Goal: Information Seeking & Learning: Learn about a topic

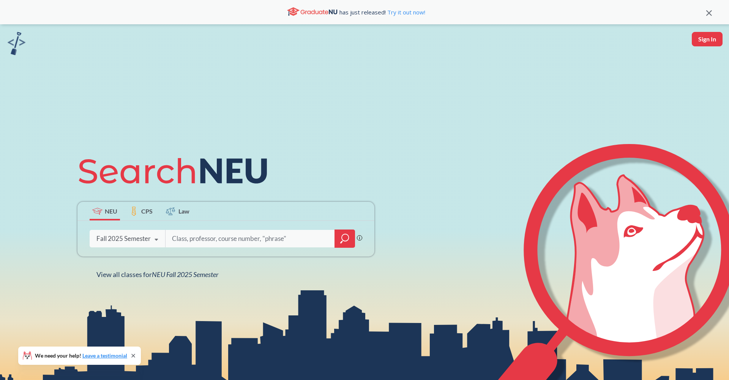
click at [339, 235] on div at bounding box center [345, 238] width 21 height 18
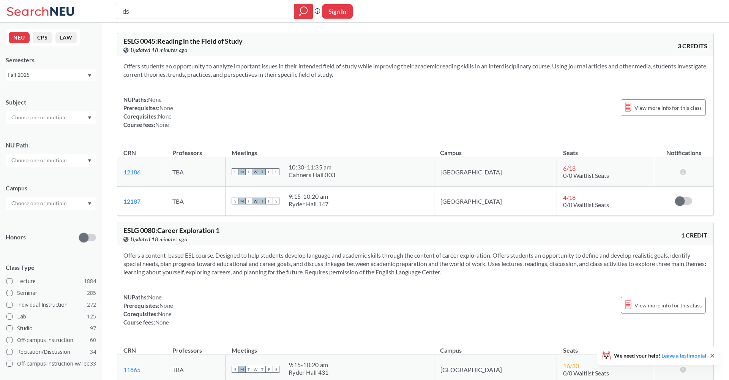
type input "ds"
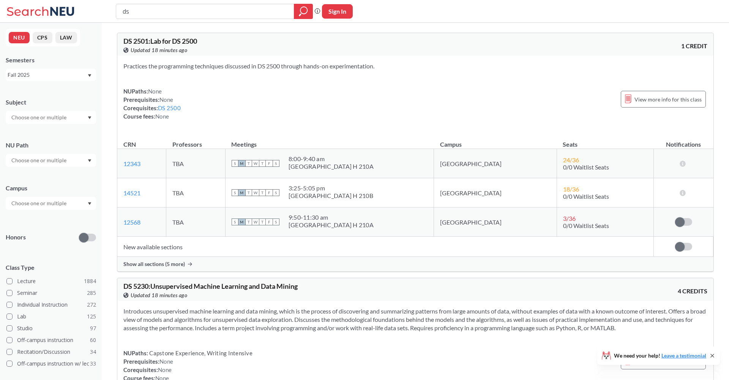
click at [60, 158] on input "text" at bounding box center [40, 160] width 64 height 9
click at [61, 118] on input "text" at bounding box center [40, 117] width 64 height 9
type input "ds"
click at [43, 132] on div "DS ( 16 )" at bounding box center [53, 130] width 86 height 8
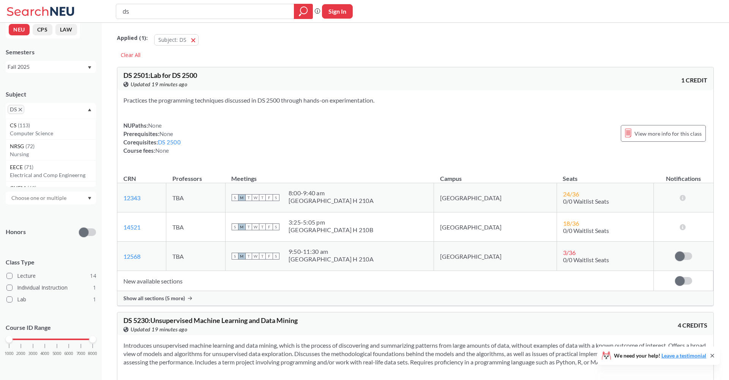
scroll to position [8, 0]
drag, startPoint x: 47, startPoint y: 336, endPoint x: 36, endPoint y: 338, distance: 11.1
click at [36, 338] on div "1000 2000 3000 4000 5000 6000 7000 8000" at bounding box center [51, 339] width 84 height 5
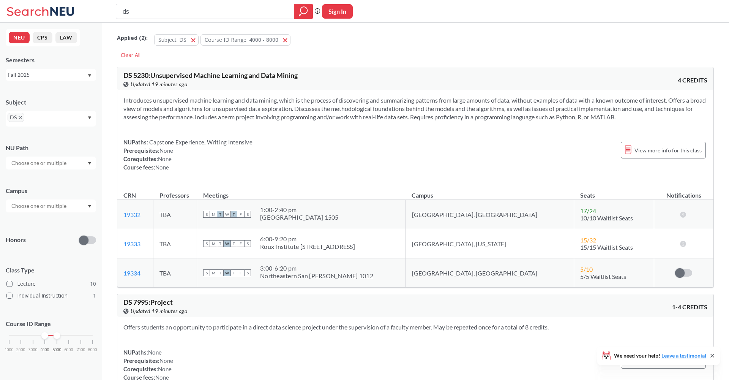
drag, startPoint x: 93, startPoint y: 333, endPoint x: 58, endPoint y: 334, distance: 35.0
click at [58, 334] on div at bounding box center [57, 335] width 7 height 7
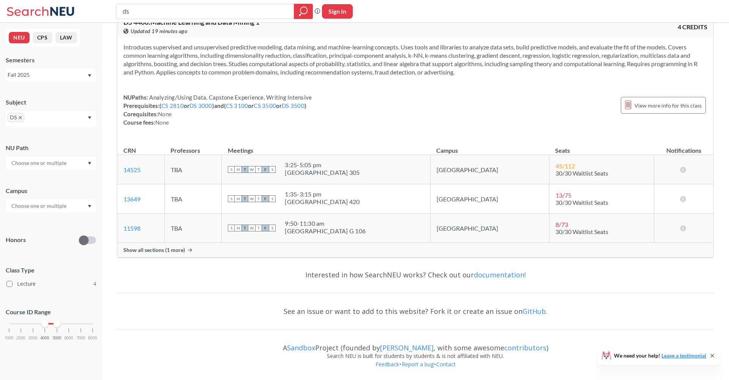
scroll to position [777, 0]
click at [21, 117] on icon "X to remove pill" at bounding box center [20, 117] width 3 height 3
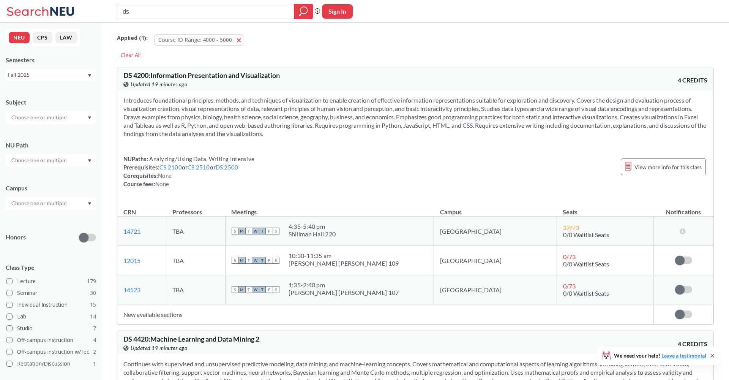
click at [24, 119] on input "text" at bounding box center [40, 117] width 64 height 9
click at [45, 158] on p "Computer Science" at bounding box center [53, 160] width 86 height 8
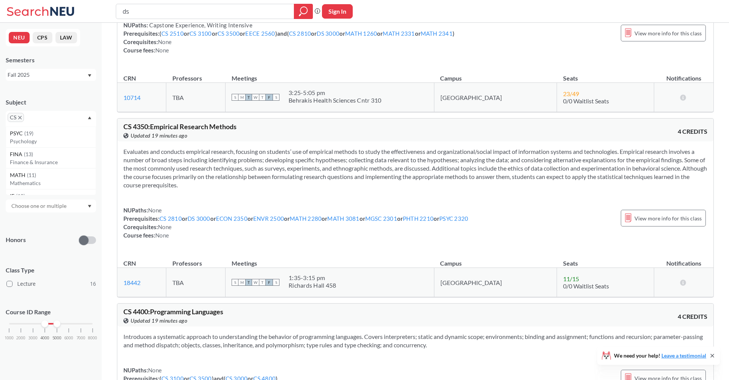
scroll to position [932, 0]
drag, startPoint x: 281, startPoint y: 152, endPoint x: 343, endPoint y: 184, distance: 69.8
click at [344, 184] on section "Evaluates and conducts empirical research, focusing on students’ use of empiric…" at bounding box center [415, 169] width 584 height 42
click at [342, 184] on section "Evaluates and conducts empirical research, focusing on students’ use of empiric…" at bounding box center [415, 169] width 584 height 42
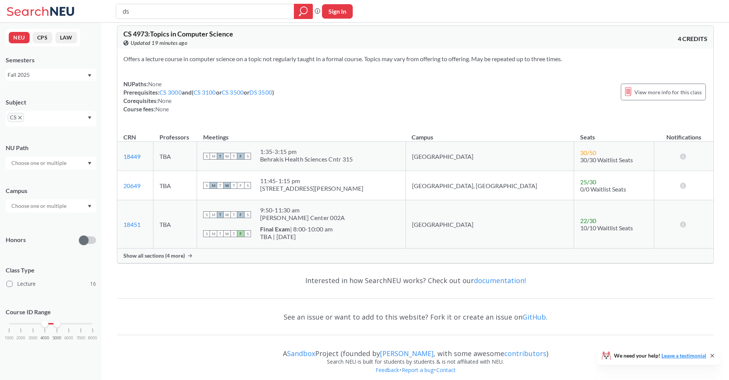
scroll to position [2900, 0]
click at [316, 259] on div "Show all sections (4 more)" at bounding box center [415, 256] width 596 height 14
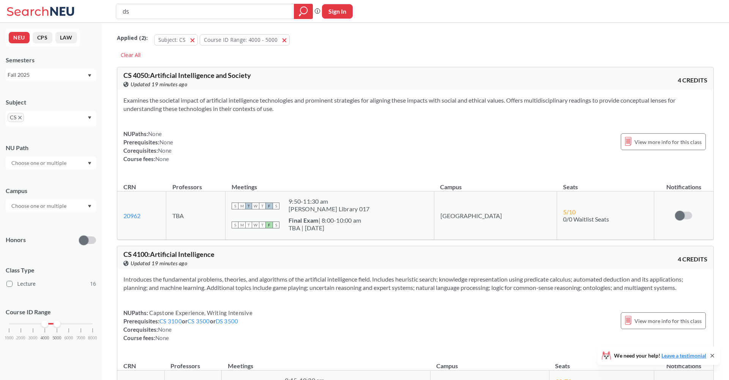
scroll to position [0, 0]
drag, startPoint x: 154, startPoint y: 6, endPoint x: 109, endPoint y: 1, distance: 44.7
click at [109, 1] on div "ds Phrase search guarantees the exact search appears in the results. Ex. If you…" at bounding box center [364, 11] width 729 height 23
drag, startPoint x: 152, startPoint y: 11, endPoint x: 104, endPoint y: 11, distance: 47.1
click at [104, 11] on div "ds Phrase search guarantees the exact search appears in the results. Ex. If you…" at bounding box center [364, 11] width 729 height 23
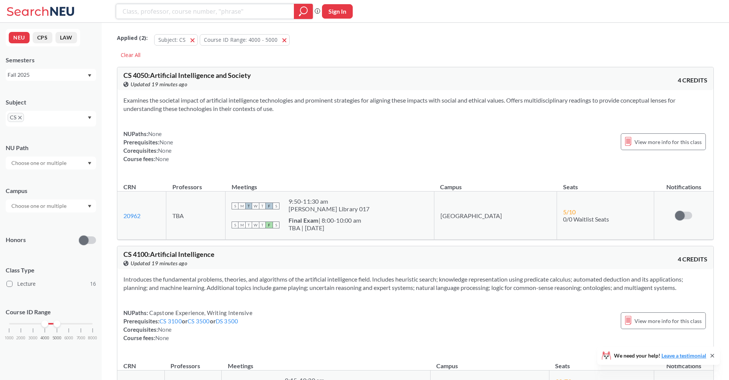
click at [300, 6] on icon "magnifying glass" at bounding box center [303, 11] width 9 height 11
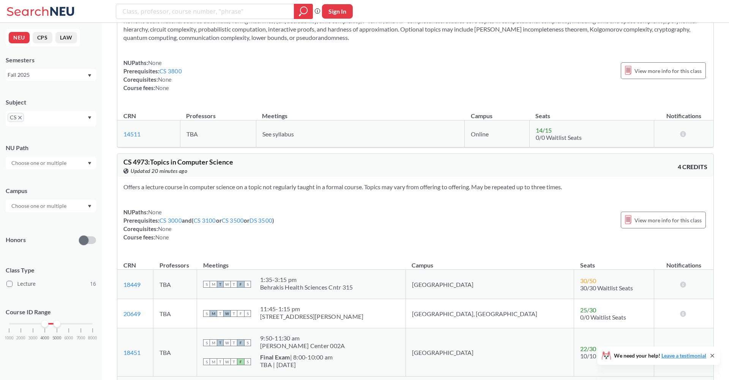
scroll to position [2866, 0]
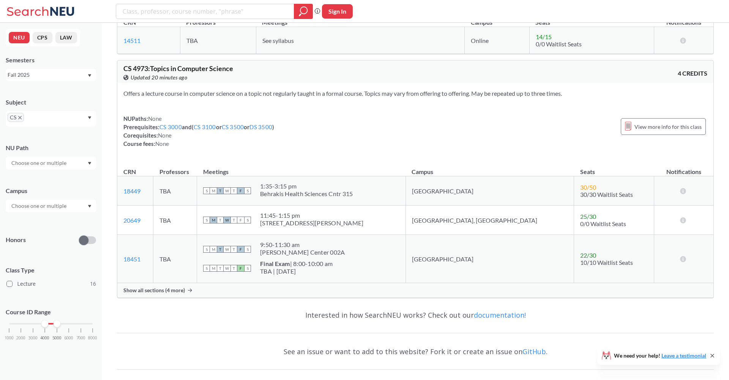
click at [171, 291] on span "Show all sections (4 more)" at bounding box center [154, 290] width 62 height 7
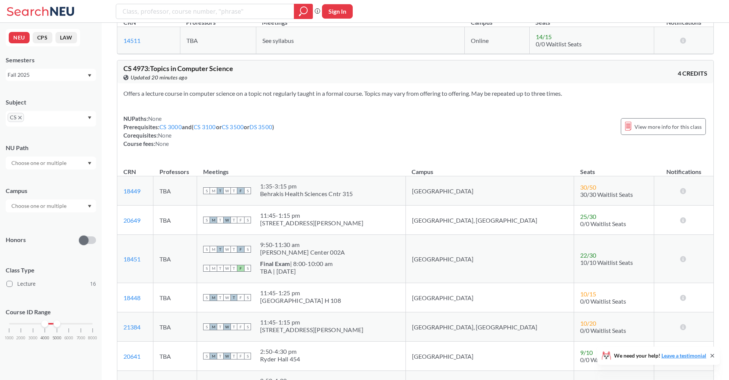
scroll to position [2967, 0]
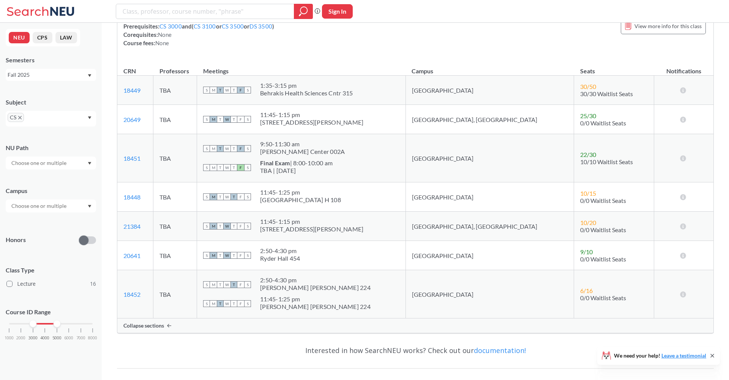
drag, startPoint x: 45, startPoint y: 323, endPoint x: 36, endPoint y: 324, distance: 9.1
click at [36, 324] on div at bounding box center [33, 323] width 7 height 7
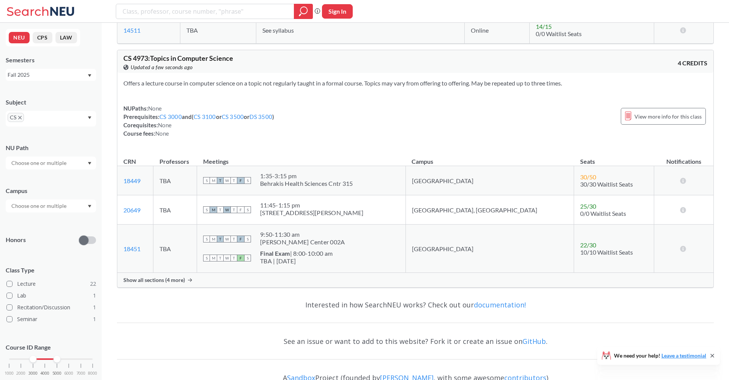
scroll to position [5167, 0]
